Goal: Task Accomplishment & Management: Manage account settings

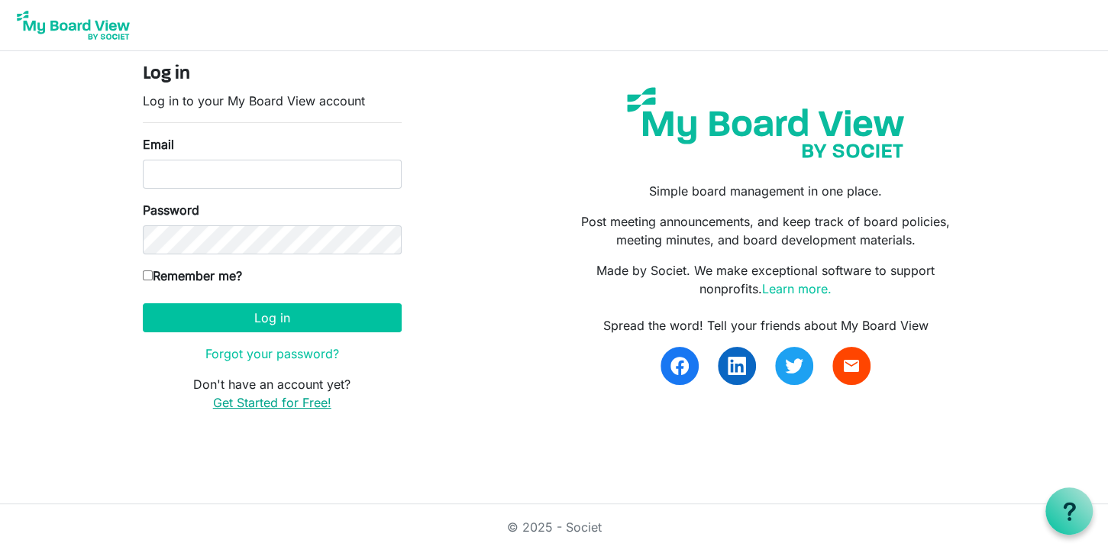
click at [258, 400] on link "Get Started for Free!" at bounding box center [272, 402] width 118 height 15
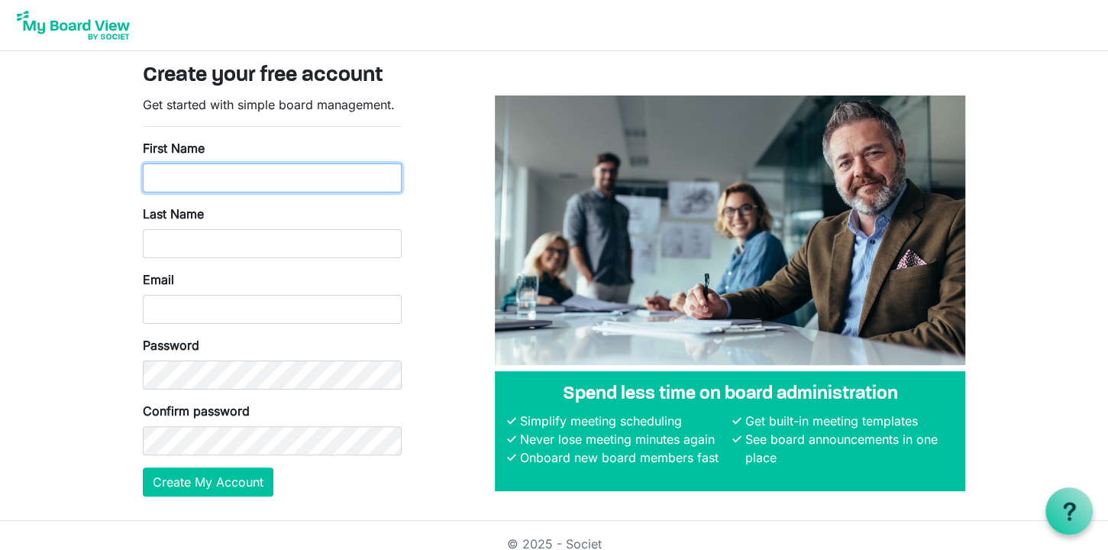
click at [213, 179] on input "First Name" at bounding box center [272, 177] width 259 height 29
type input "Rafal"
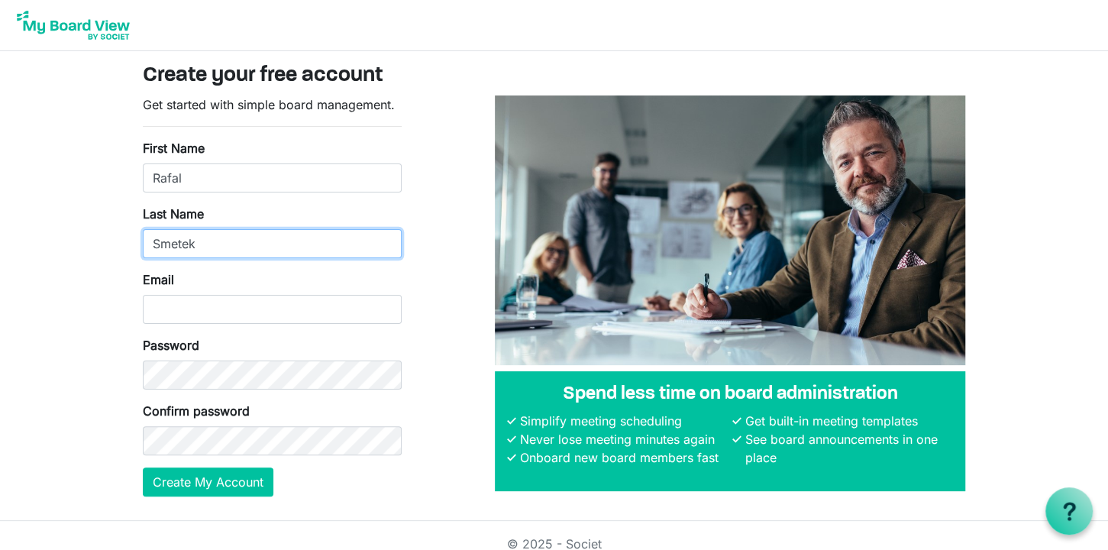
type input "Smetek"
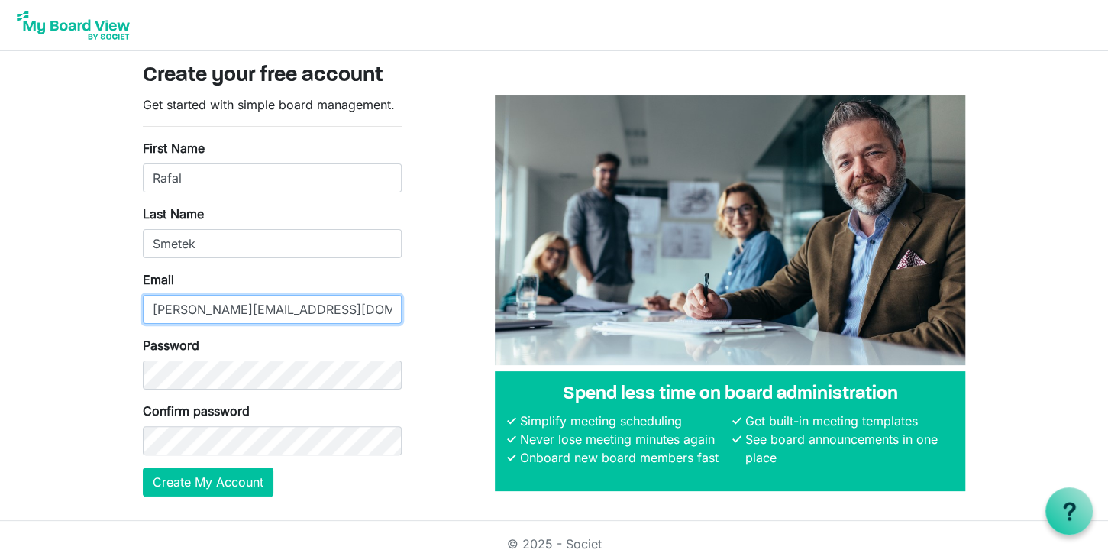
type input "ralph_s@telenet.be"
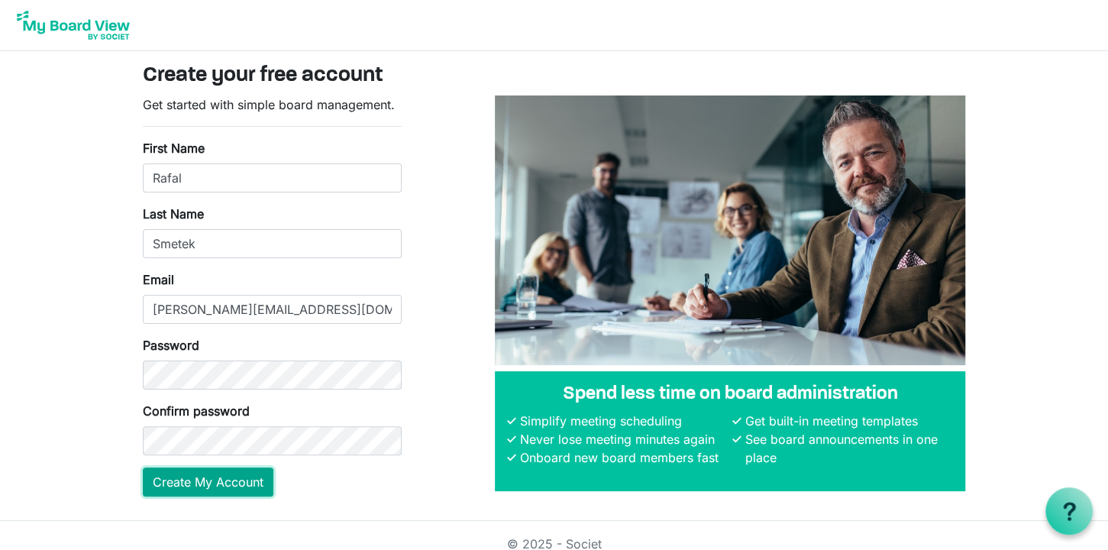
click at [197, 472] on button "Create My Account" at bounding box center [208, 481] width 131 height 29
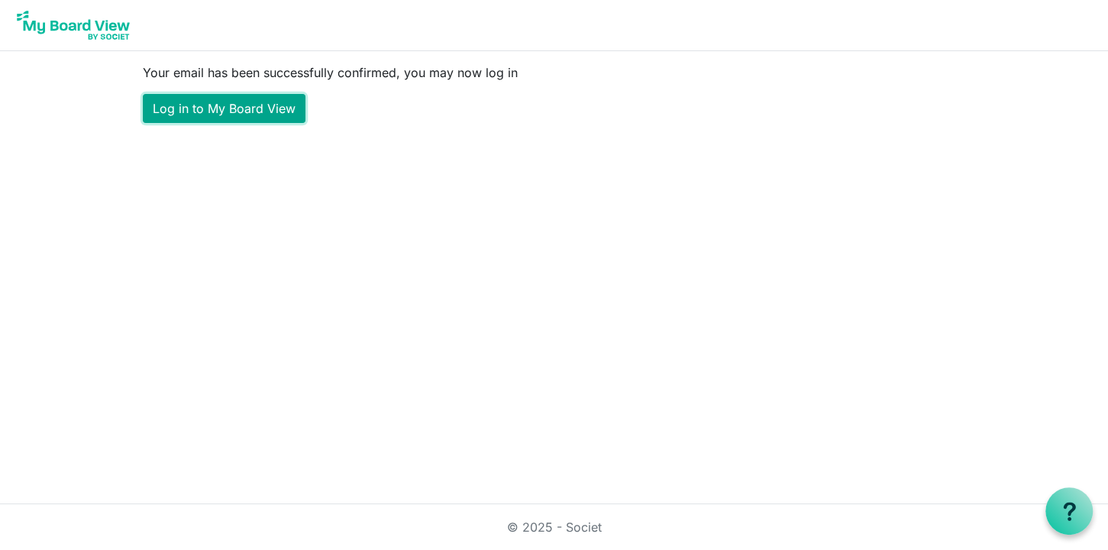
click at [215, 105] on link "Log in to My Board View" at bounding box center [224, 108] width 163 height 29
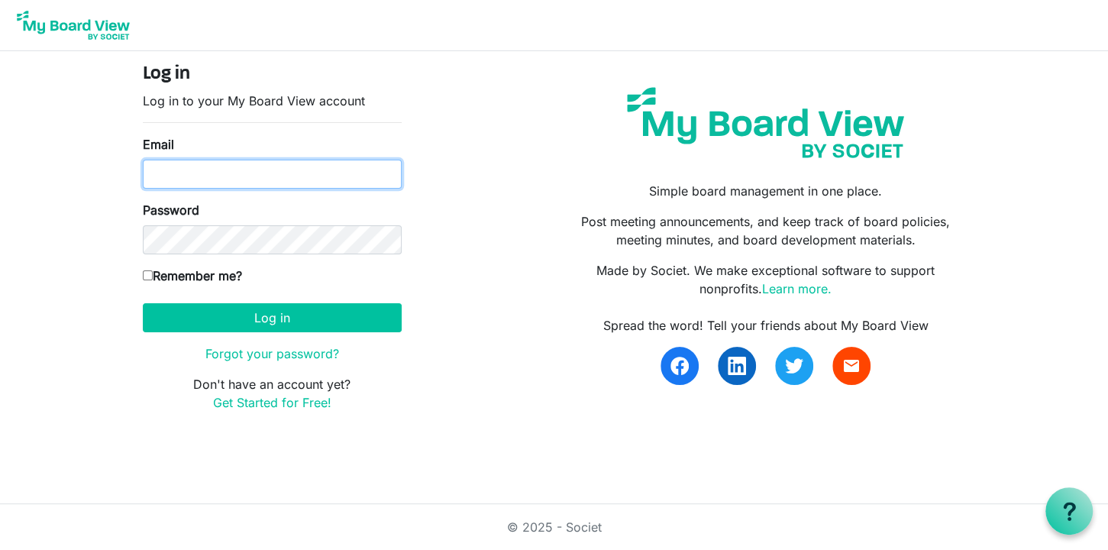
click at [221, 170] on input "Email" at bounding box center [272, 174] width 259 height 29
type input "ralph_s@telenet.be"
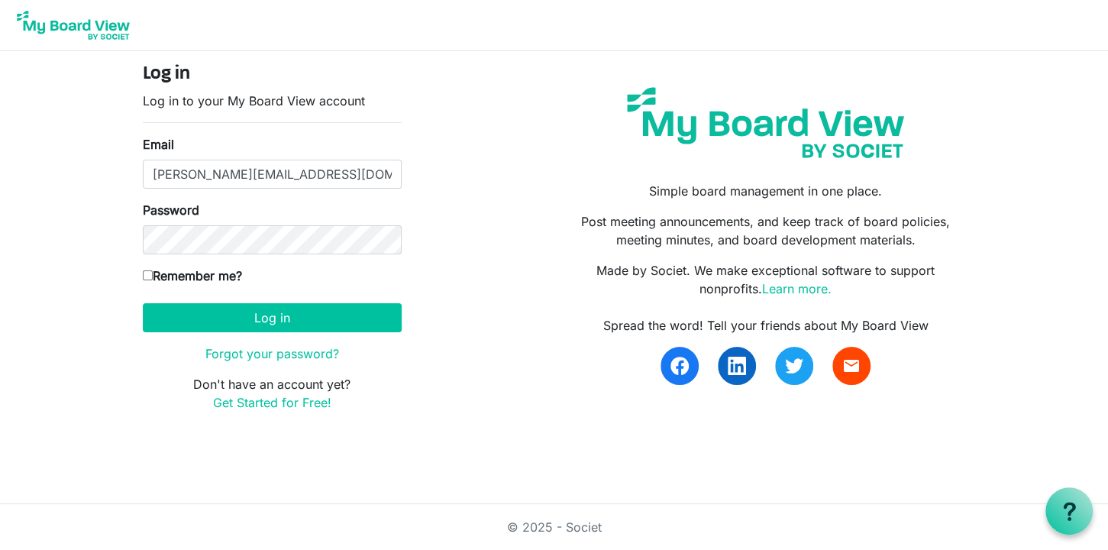
click at [148, 276] on input "Remember me?" at bounding box center [148, 275] width 10 height 10
checkbox input "true"
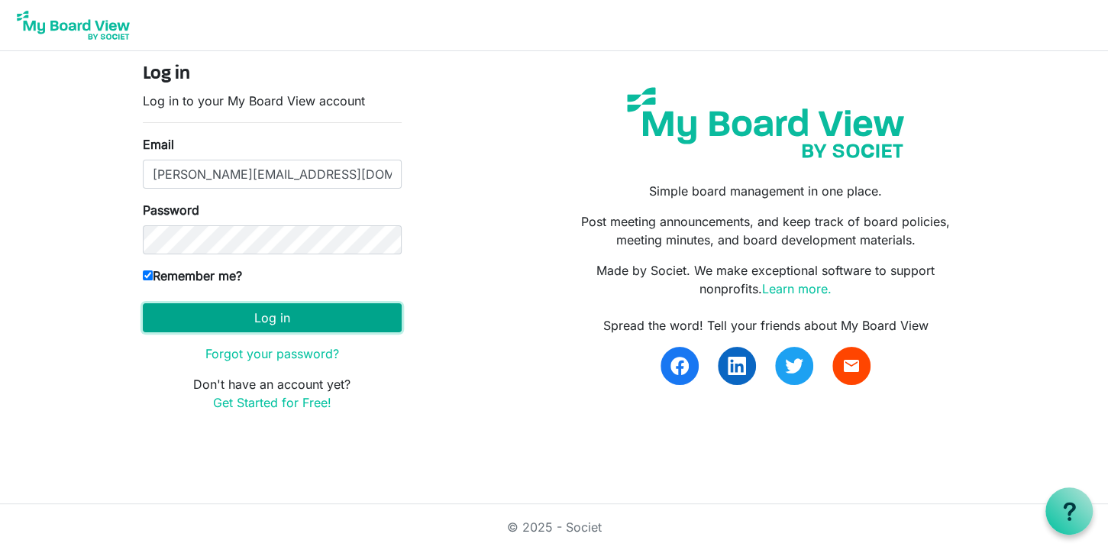
click at [218, 325] on button "Log in" at bounding box center [272, 317] width 259 height 29
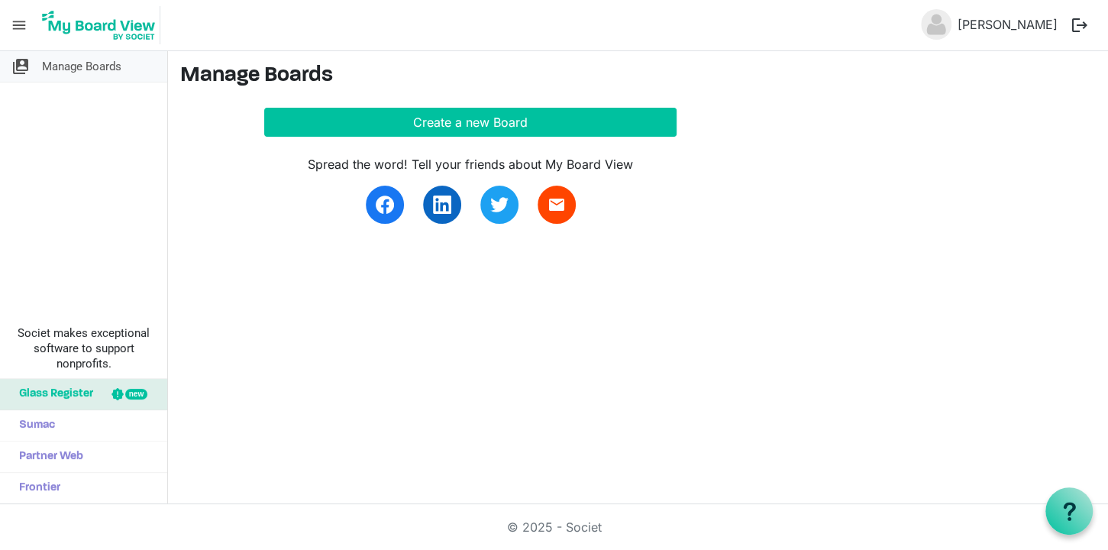
click at [46, 53] on span "Manage Boards" at bounding box center [81, 66] width 79 height 31
click at [54, 67] on span "Manage Boards" at bounding box center [81, 66] width 79 height 31
click at [23, 27] on span "menu" at bounding box center [19, 25] width 29 height 29
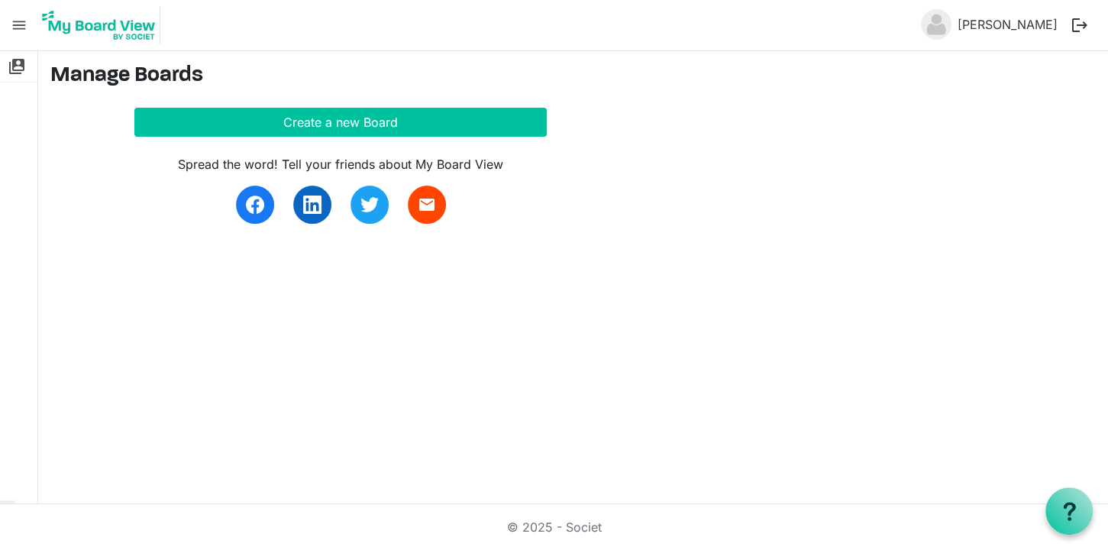
click at [23, 27] on span "menu" at bounding box center [19, 25] width 29 height 29
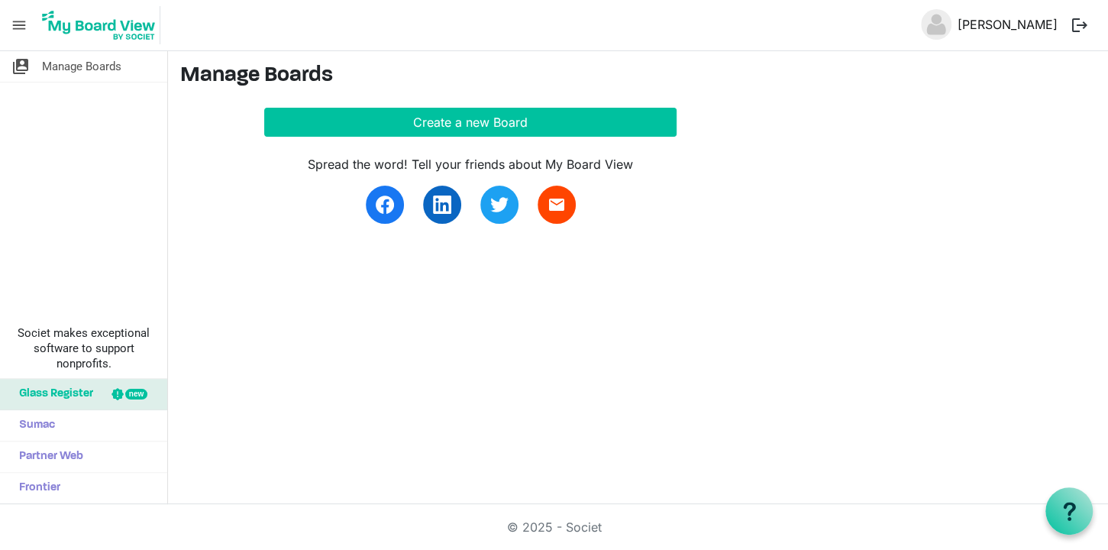
click at [1012, 25] on link "Rafal Smetek" at bounding box center [1008, 24] width 112 height 31
click at [119, 23] on img at bounding box center [98, 25] width 123 height 38
click at [1020, 25] on link "[PERSON_NAME]" at bounding box center [1008, 24] width 112 height 31
click at [17, 69] on span "switch_account" at bounding box center [20, 66] width 18 height 31
click at [47, 427] on span "Sumac" at bounding box center [33, 425] width 44 height 31
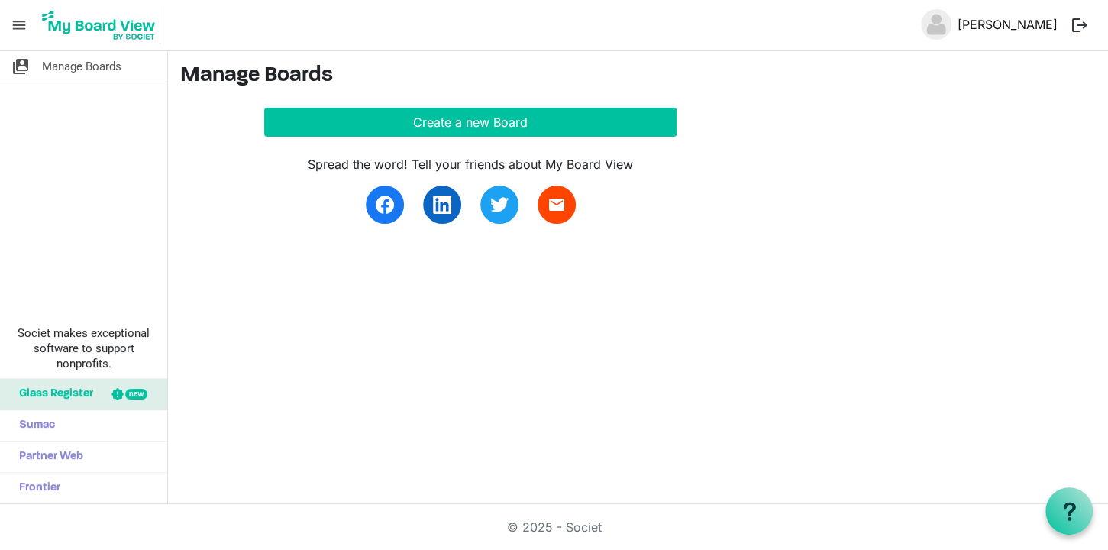
click at [990, 25] on link "Rafal Smetek" at bounding box center [1008, 24] width 112 height 31
click at [989, 21] on link "[PERSON_NAME]" at bounding box center [1008, 24] width 112 height 31
